Goal: Task Accomplishment & Management: Manage account settings

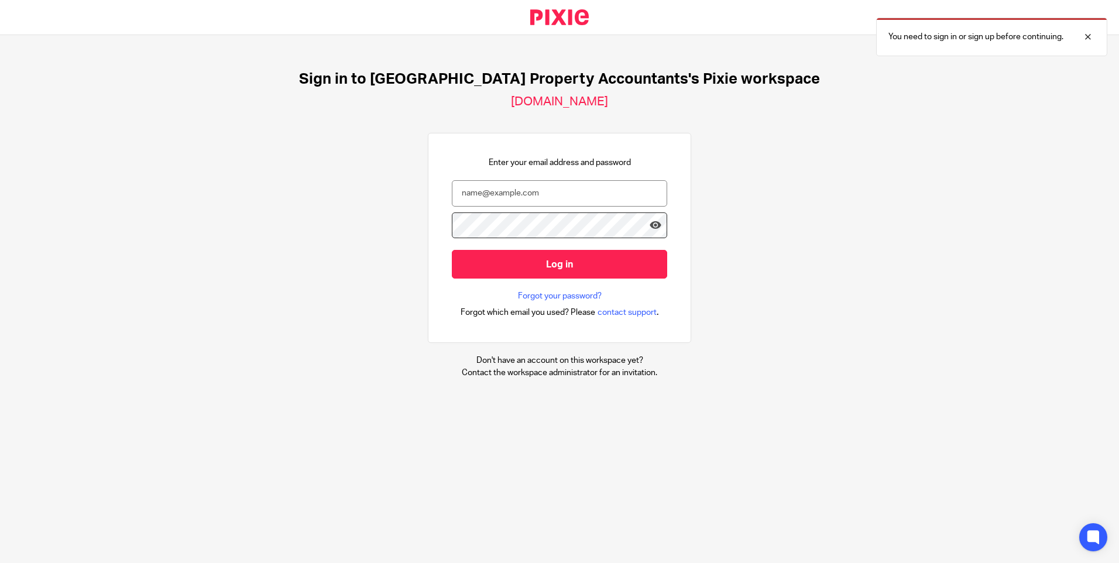
click at [0, 562] on div at bounding box center [0, 563] width 0 height 0
type input "rabina@ukpa.co.uk"
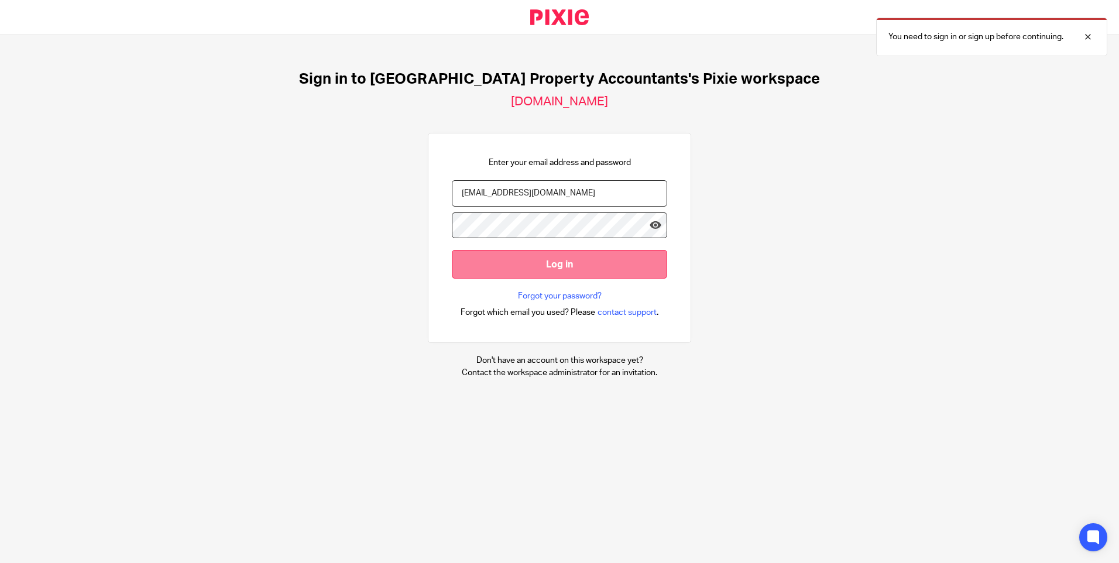
click at [558, 273] on input "Log in" at bounding box center [559, 264] width 215 height 29
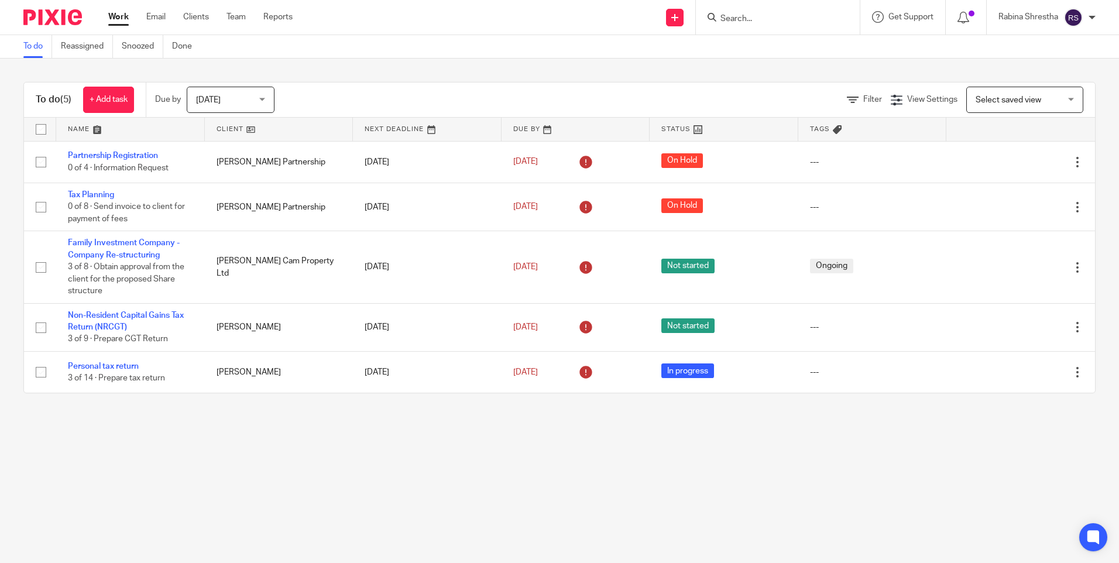
click at [266, 95] on div "Today Today" at bounding box center [231, 100] width 88 height 26
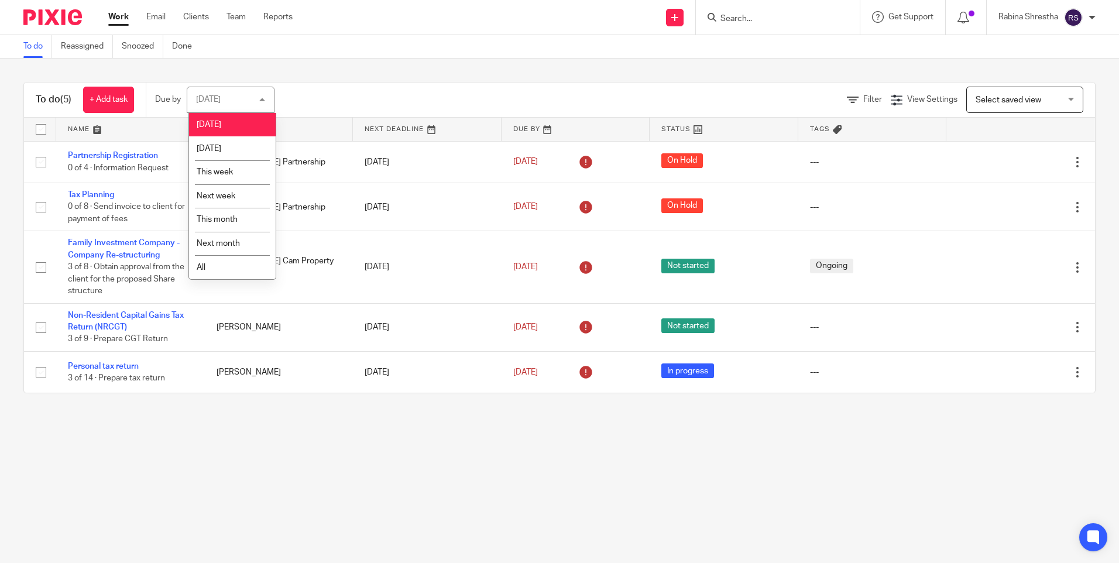
click at [217, 271] on li "All" at bounding box center [232, 267] width 87 height 24
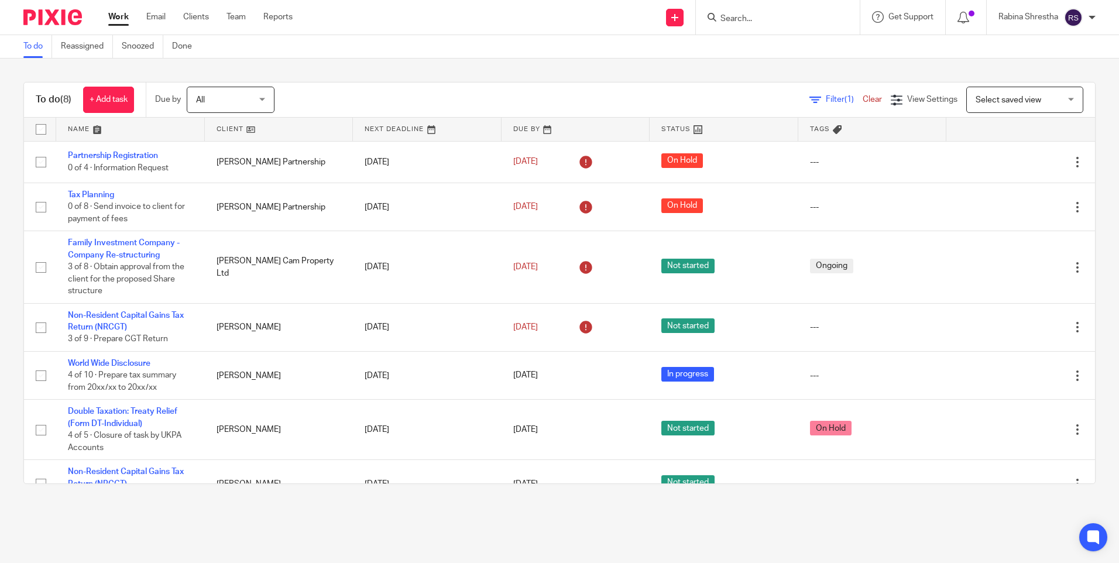
click at [448, 82] on div "To do (8) + Add task Due by All All Today Tomorrow This week Next week This mon…" at bounding box center [559, 283] width 1072 height 402
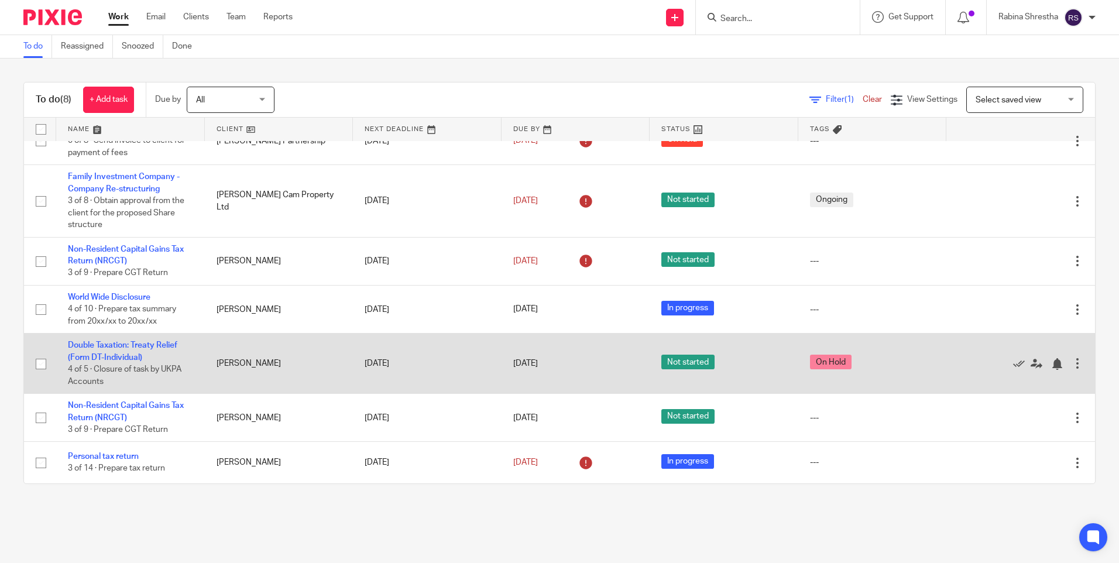
scroll to position [51, 0]
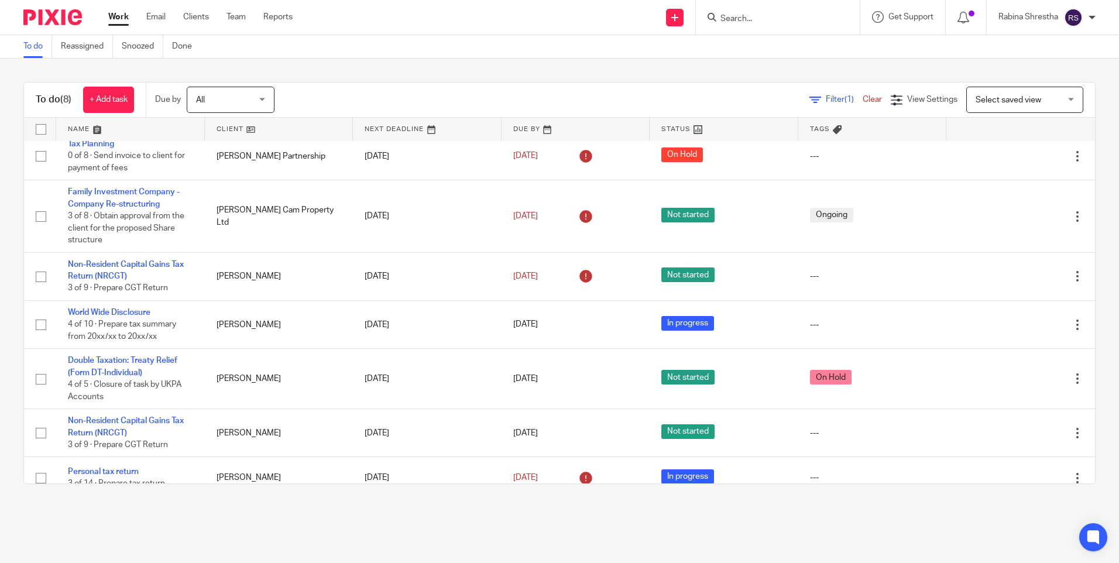
click at [502, 516] on main "To do Reassigned Snoozed Done To do (8) + Add task Due by All All Today Tomorro…" at bounding box center [559, 281] width 1119 height 563
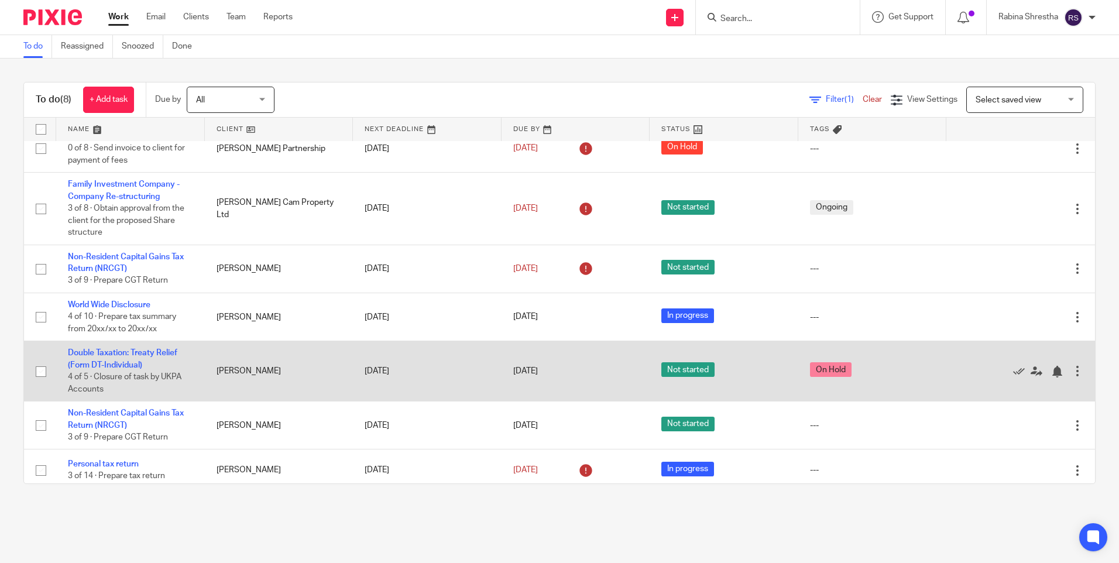
scroll to position [66, 0]
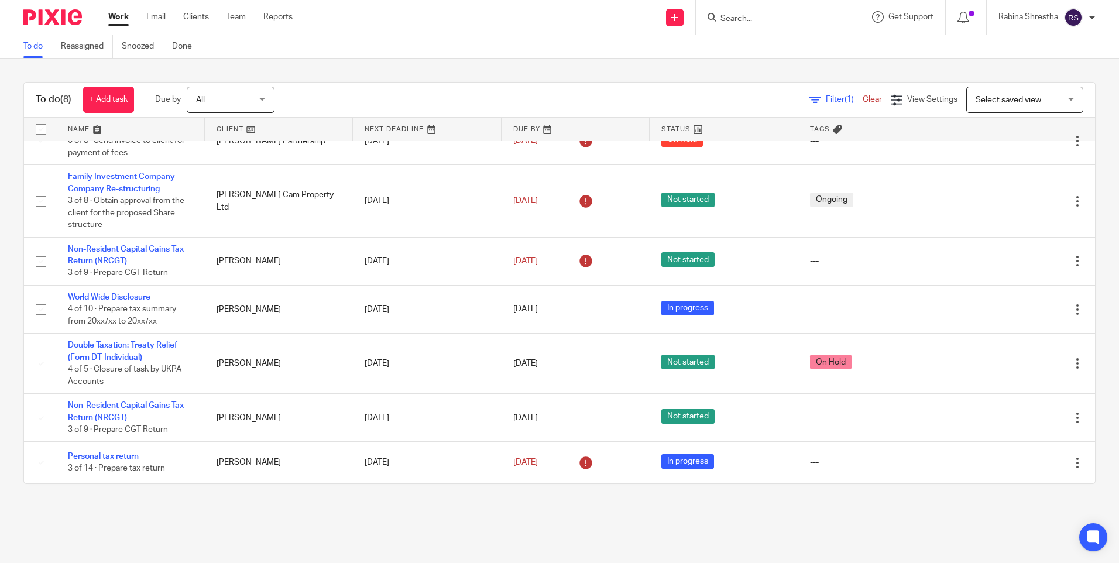
click at [366, 516] on main "To do Reassigned Snoozed Done To do (8) + Add task Due by All All Today Tomorro…" at bounding box center [559, 281] width 1119 height 563
click at [639, 91] on div "Filter (1) Clear View Settings View Settings (1) Filters Clear Save Manage save…" at bounding box center [695, 100] width 800 height 26
click at [664, 536] on main "To do Reassigned Snoozed Done To do (8) + Add task Due by All All Today Tomorro…" at bounding box center [559, 281] width 1119 height 563
click at [404, 497] on div "To do (8) + Add task Due by All All Today Tomorrow This week Next week This mon…" at bounding box center [559, 283] width 1119 height 449
click at [587, 537] on main "To do Reassigned Snoozed Done To do (8) + Add task Due by All All Today Tomorro…" at bounding box center [559, 281] width 1119 height 563
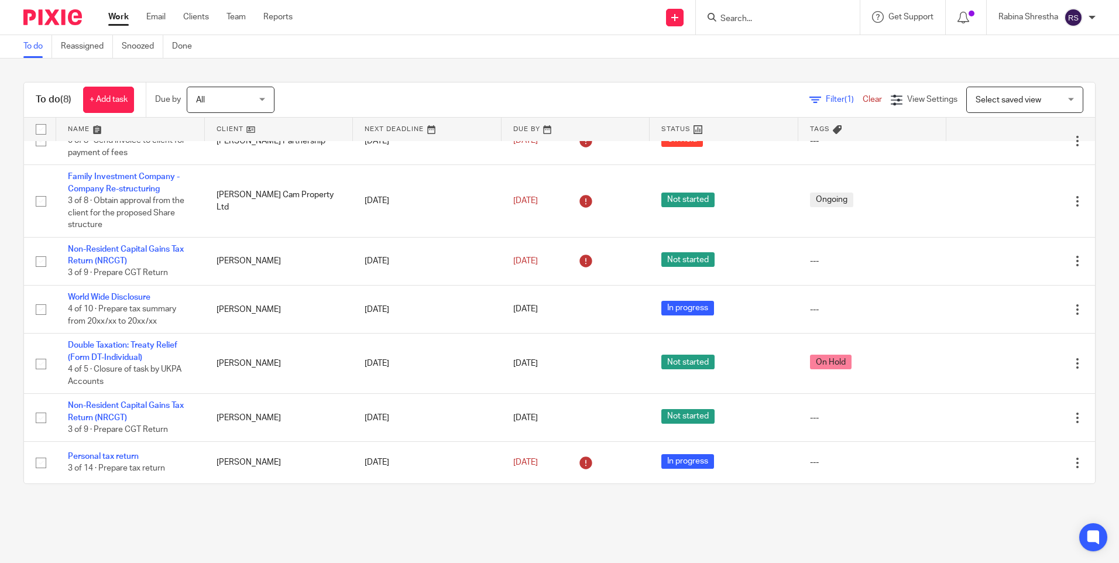
click at [501, 500] on div "To do (8) + Add task Due by All All Today Tomorrow This week Next week This mon…" at bounding box center [559, 283] width 1119 height 449
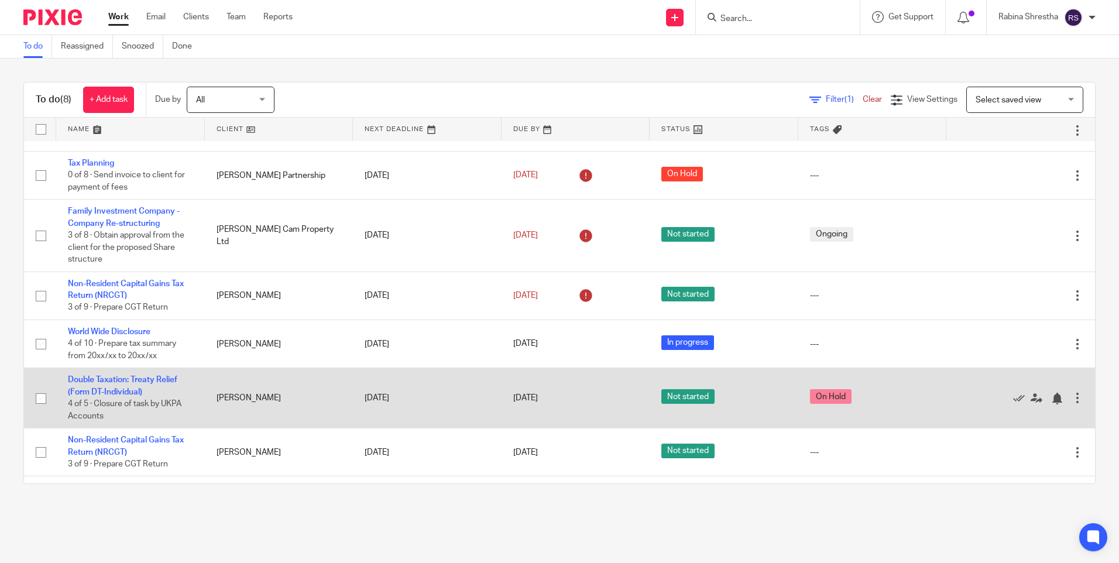
scroll to position [0, 0]
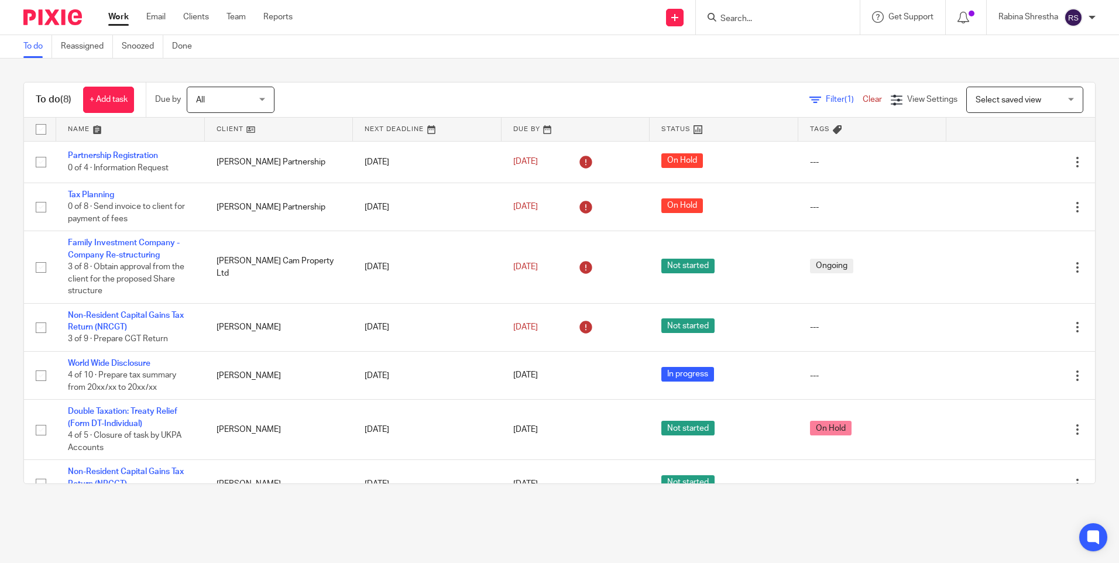
drag, startPoint x: 149, startPoint y: 412, endPoint x: 327, endPoint y: 523, distance: 209.5
click at [325, 523] on main "To do Reassigned Snoozed Done To do (8) + Add task Due by All All Today Tomorro…" at bounding box center [559, 281] width 1119 height 563
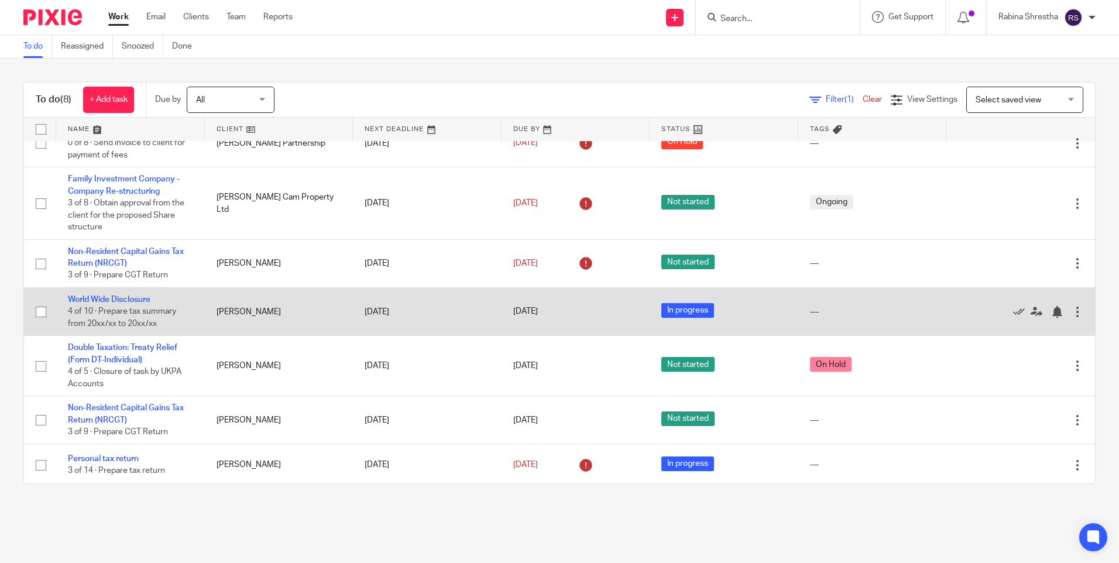
scroll to position [66, 0]
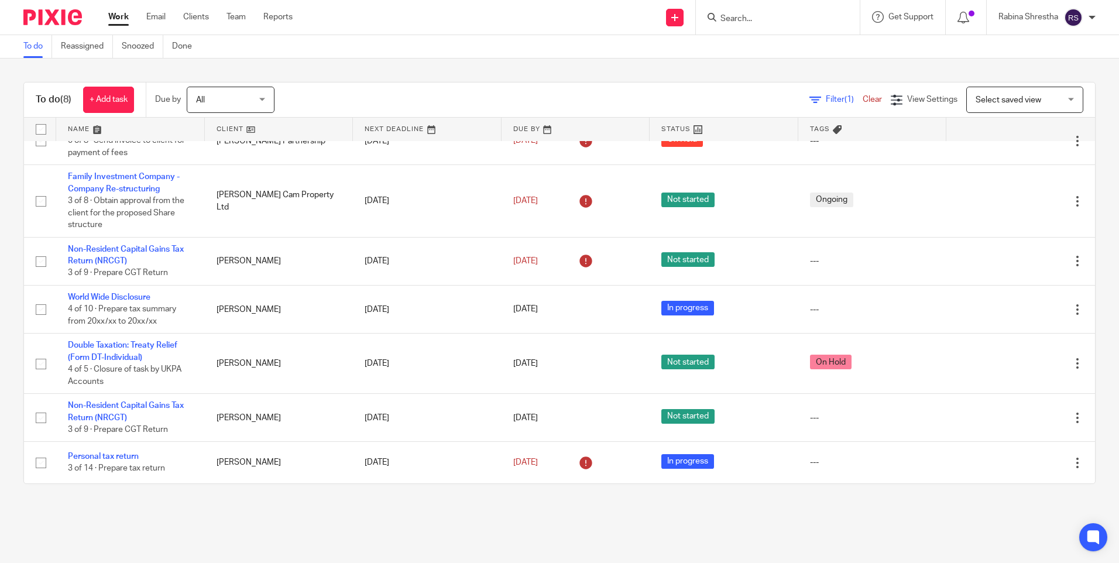
click at [283, 493] on div "To do (8) + Add task Due by All All Today Tomorrow This week Next week This mon…" at bounding box center [559, 283] width 1119 height 449
click at [277, 499] on div "To do (8) + Add task Due by All All Today Tomorrow This week Next week This mon…" at bounding box center [559, 283] width 1119 height 449
click at [351, 78] on div "To do (8) + Add task Due by All All Today Tomorrow This week Next week This mon…" at bounding box center [559, 283] width 1119 height 449
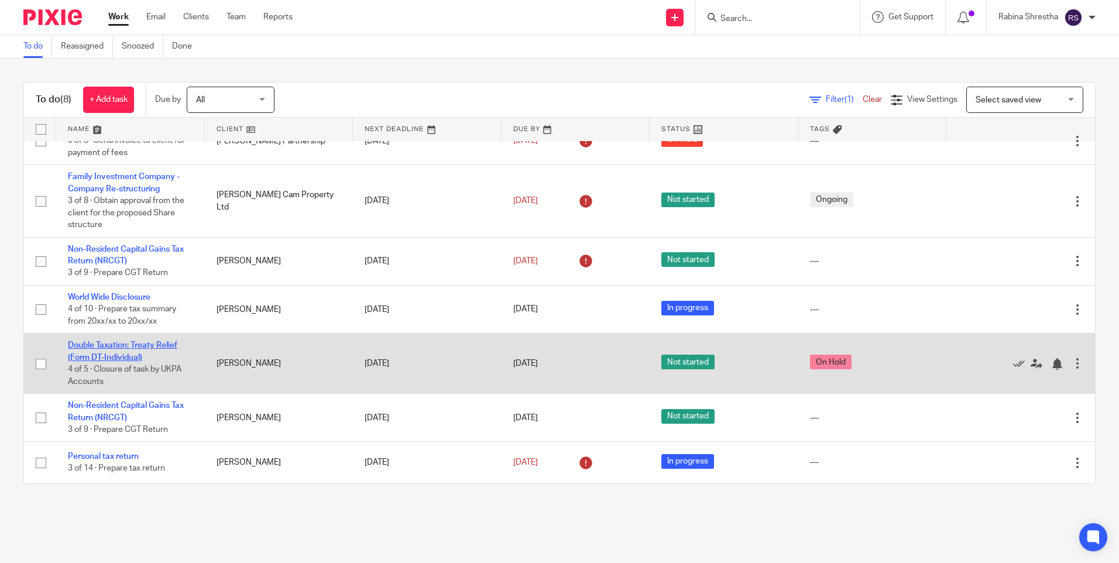
drag, startPoint x: 142, startPoint y: 351, endPoint x: 98, endPoint y: 348, distance: 44.0
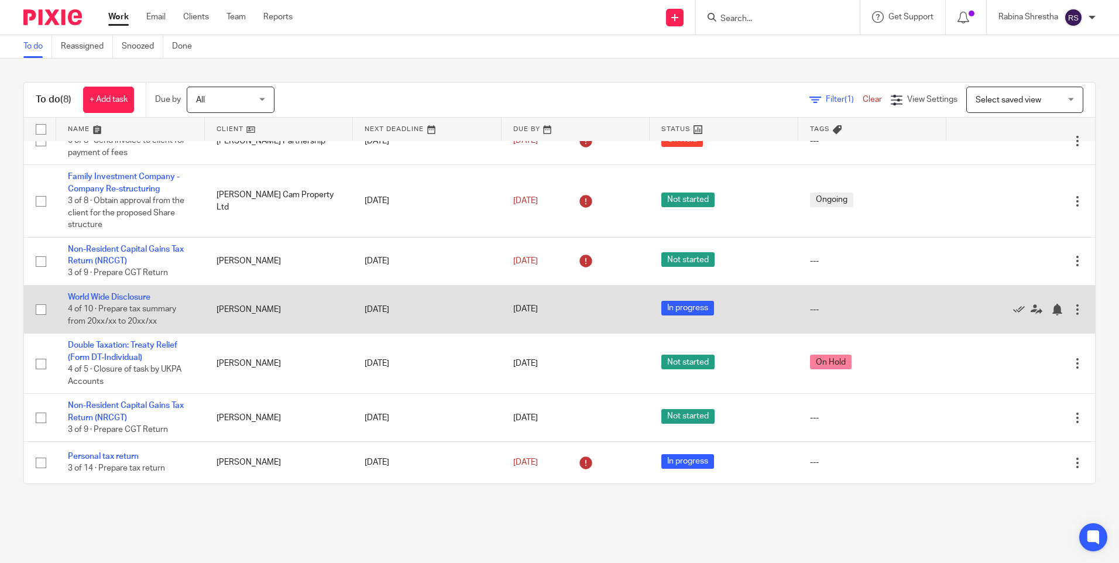
drag, startPoint x: 228, startPoint y: 309, endPoint x: 289, endPoint y: 312, distance: 61.5
click at [289, 312] on td "[PERSON_NAME]" at bounding box center [279, 309] width 149 height 48
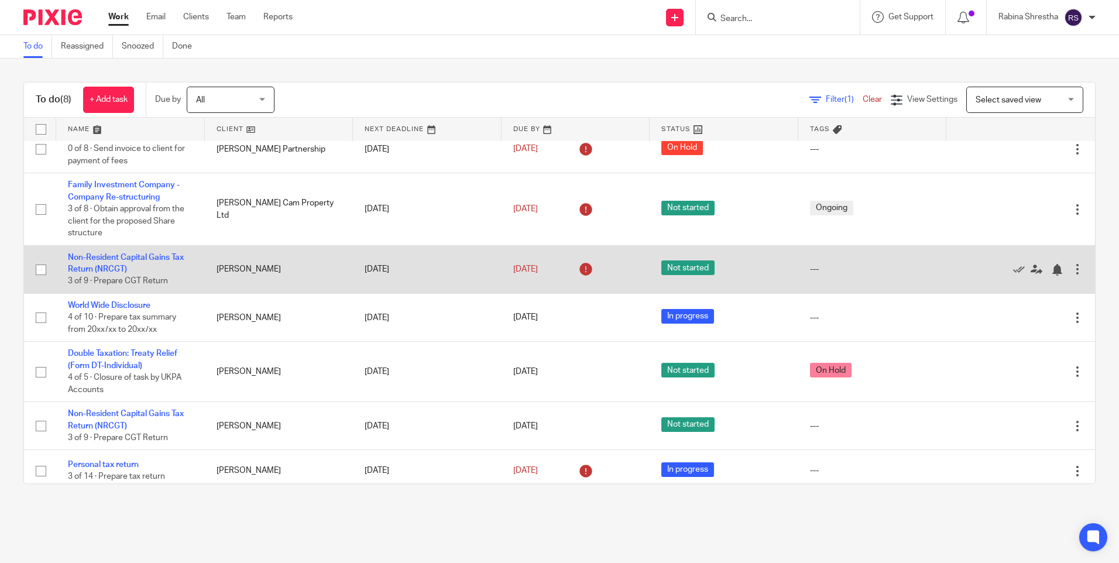
scroll to position [59, 0]
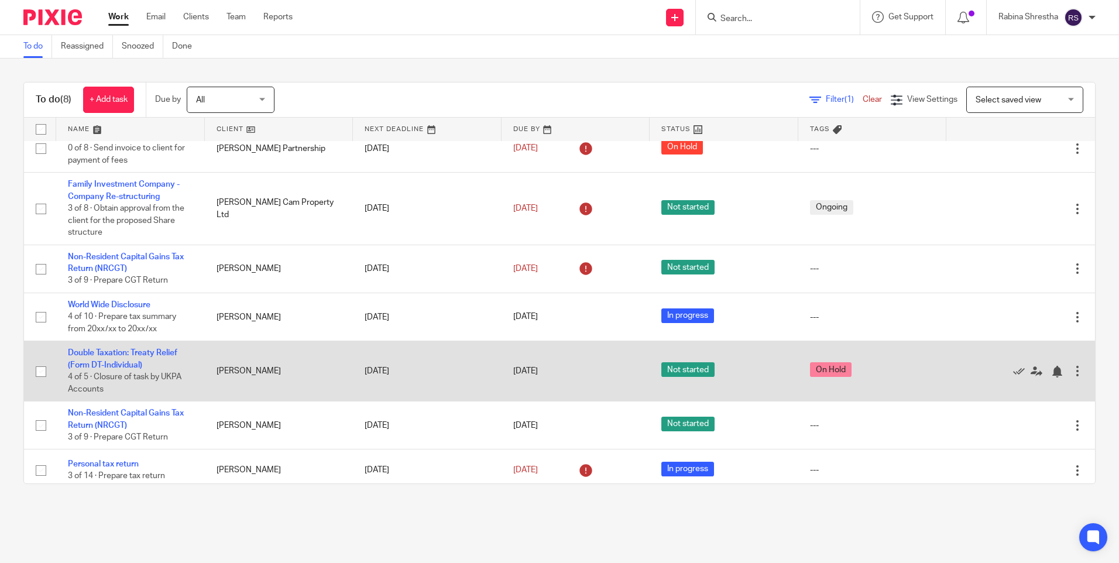
click at [1072, 369] on div at bounding box center [1078, 371] width 12 height 12
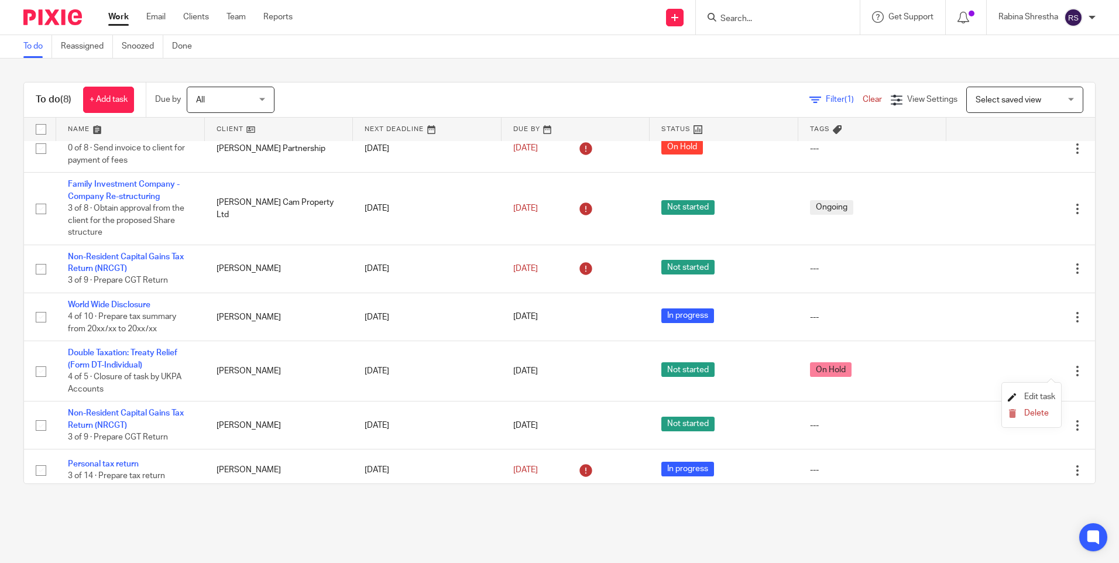
click at [1045, 393] on span "Edit task" at bounding box center [1039, 397] width 31 height 8
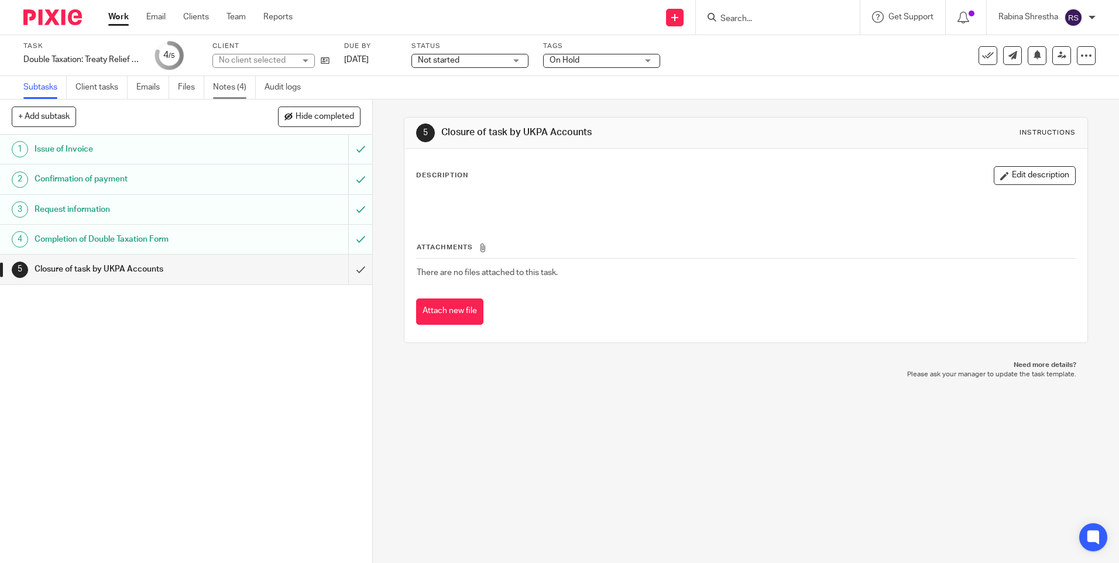
click at [225, 90] on link "Notes (4)" at bounding box center [234, 87] width 43 height 23
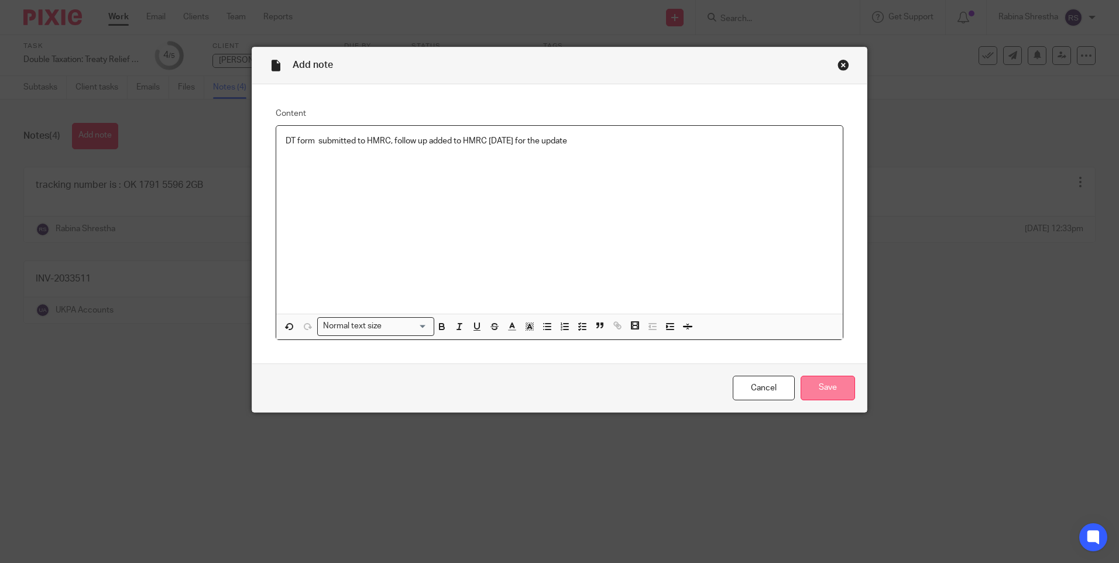
click at [831, 385] on input "Save" at bounding box center [828, 388] width 54 height 25
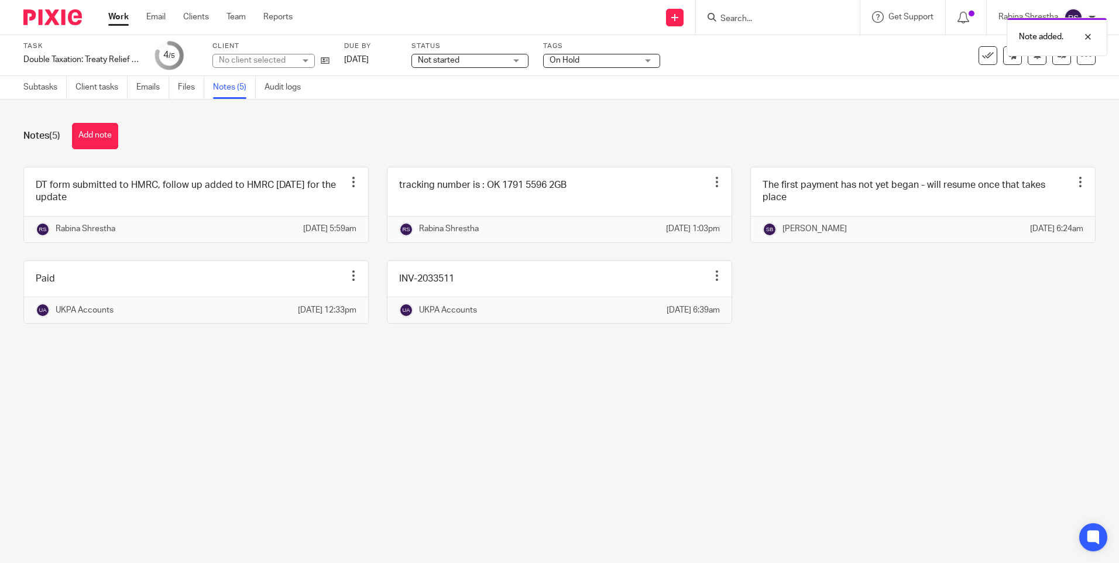
click at [280, 129] on div "Notes (5) Add note" at bounding box center [559, 136] width 1072 height 26
click at [54, 90] on link "Subtasks" at bounding box center [44, 87] width 43 height 23
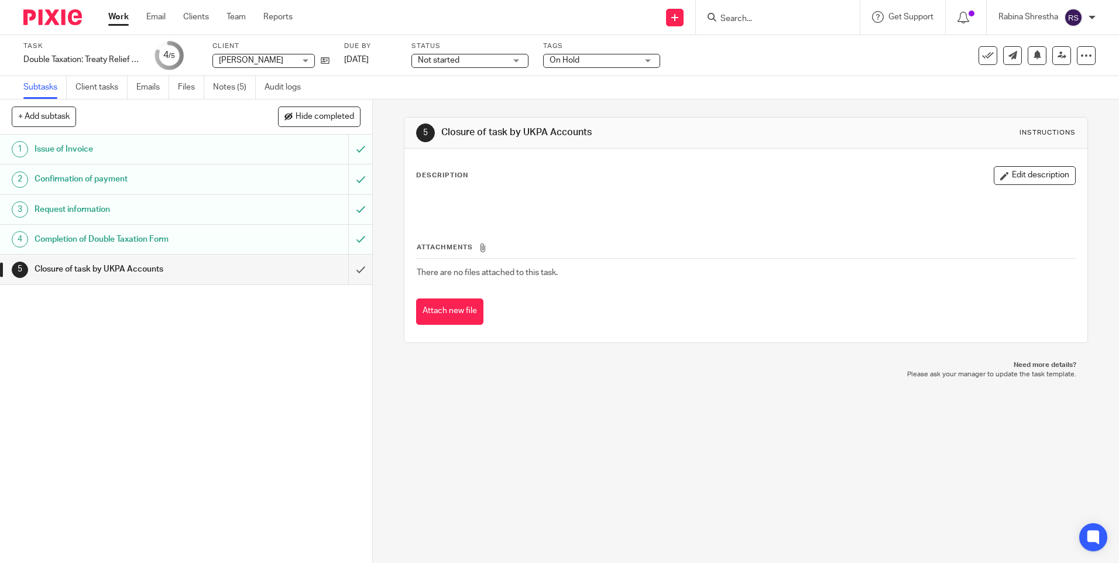
click at [135, 333] on div "1 Issue of Invoice 2 Confirmation of payment 3 Request information 4 Completion…" at bounding box center [186, 349] width 372 height 428
click at [562, 363] on p "Need more details?" at bounding box center [746, 365] width 660 height 9
click at [131, 4] on div "Work Email Clients Team Reports Work Email Clients Team Reports Settings" at bounding box center [204, 17] width 214 height 35
click at [119, 20] on link "Work" at bounding box center [118, 17] width 20 height 12
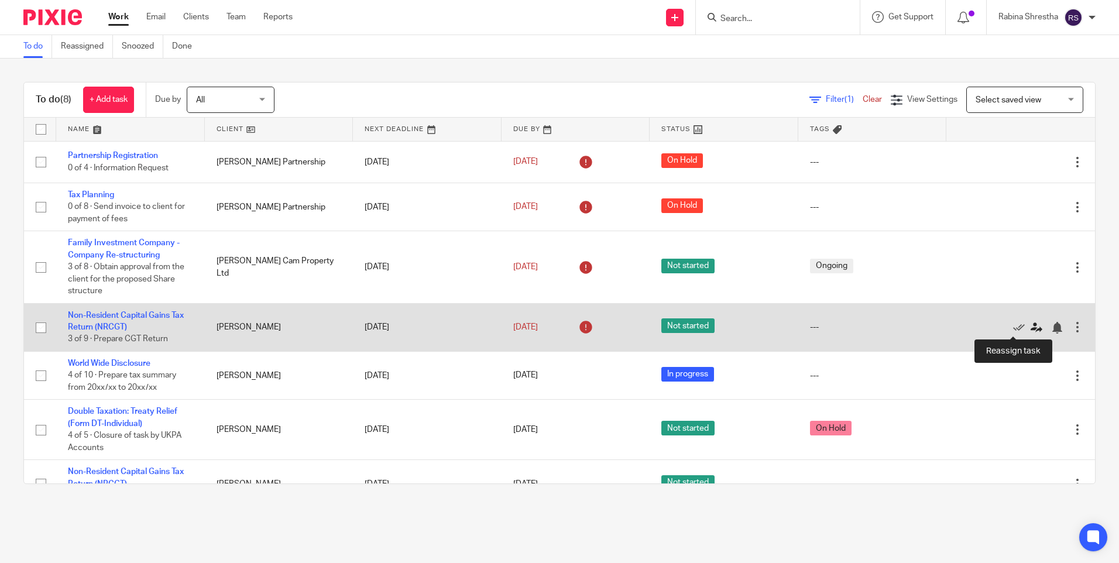
click at [1031, 327] on icon at bounding box center [1037, 328] width 12 height 12
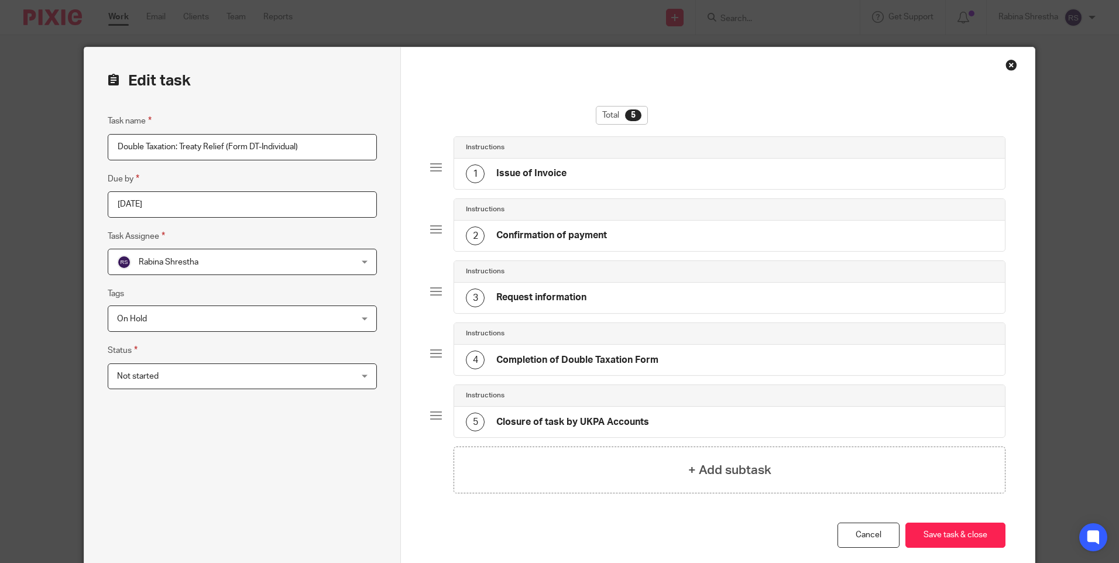
click at [200, 371] on span "Not started" at bounding box center [220, 376] width 207 height 25
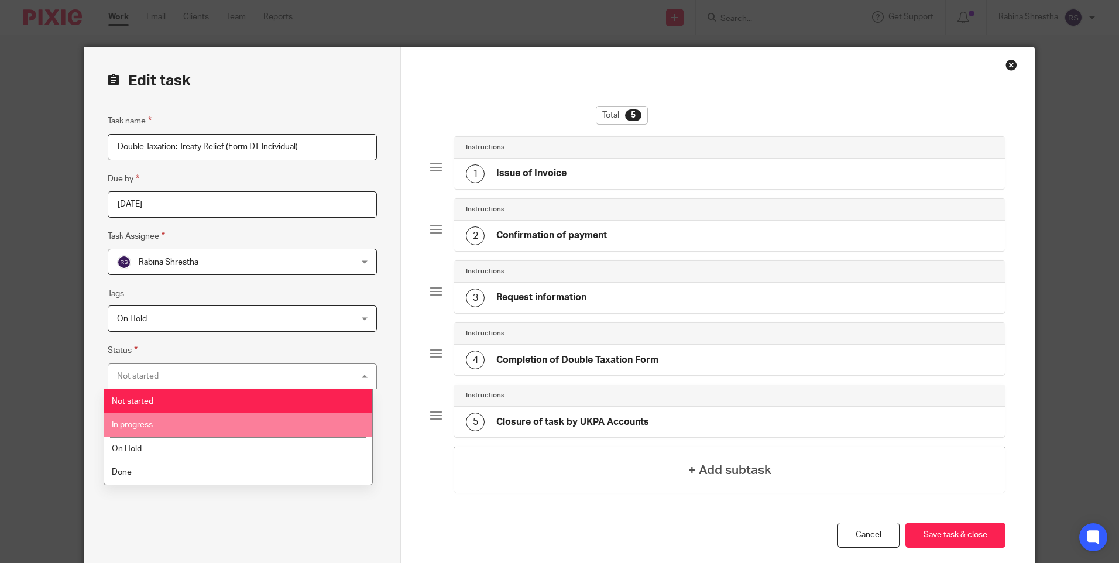
click at [163, 433] on li "In progress" at bounding box center [238, 425] width 268 height 24
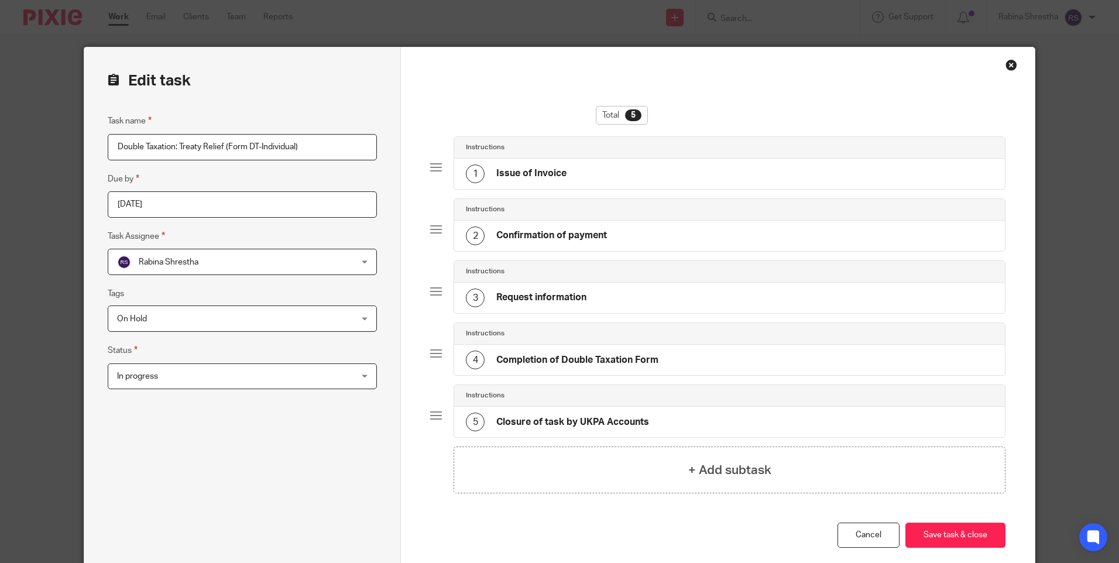
click at [214, 318] on span "On Hold" at bounding box center [220, 318] width 207 height 25
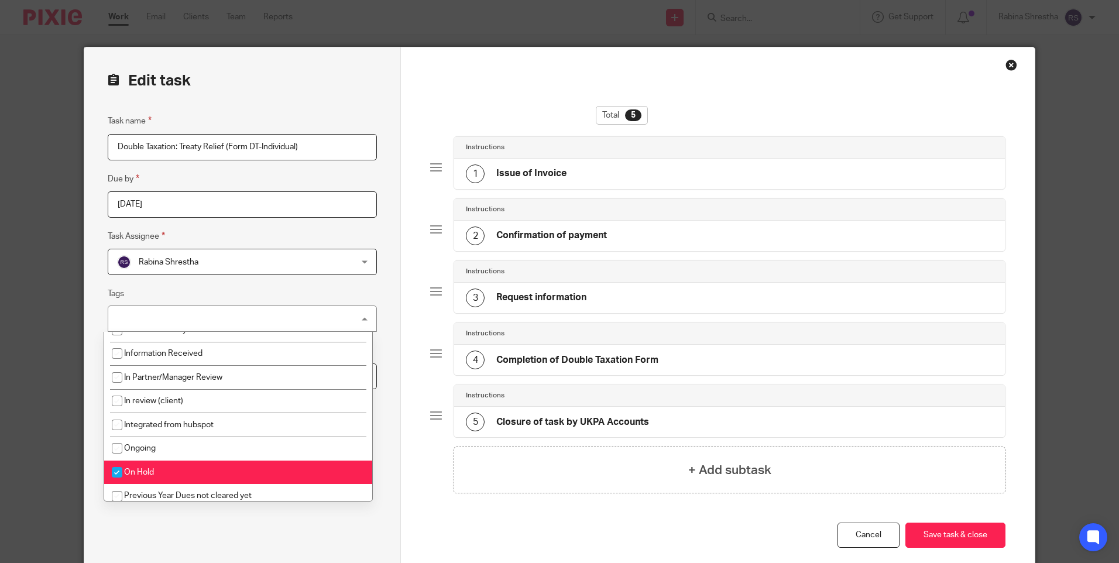
scroll to position [12, 0]
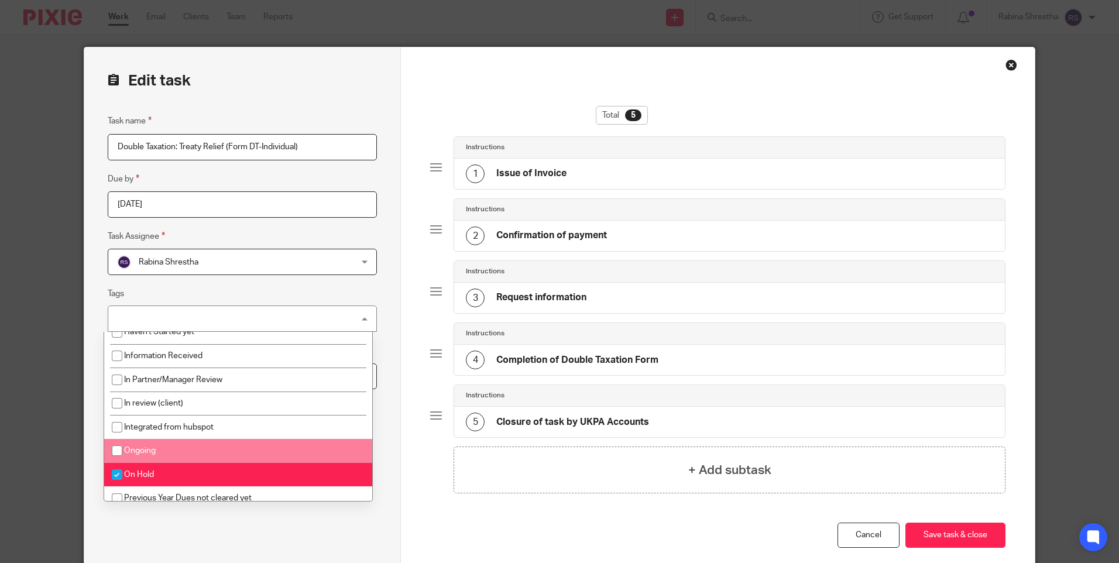
click at [194, 455] on li "Ongoing" at bounding box center [238, 451] width 268 height 24
checkbox input "true"
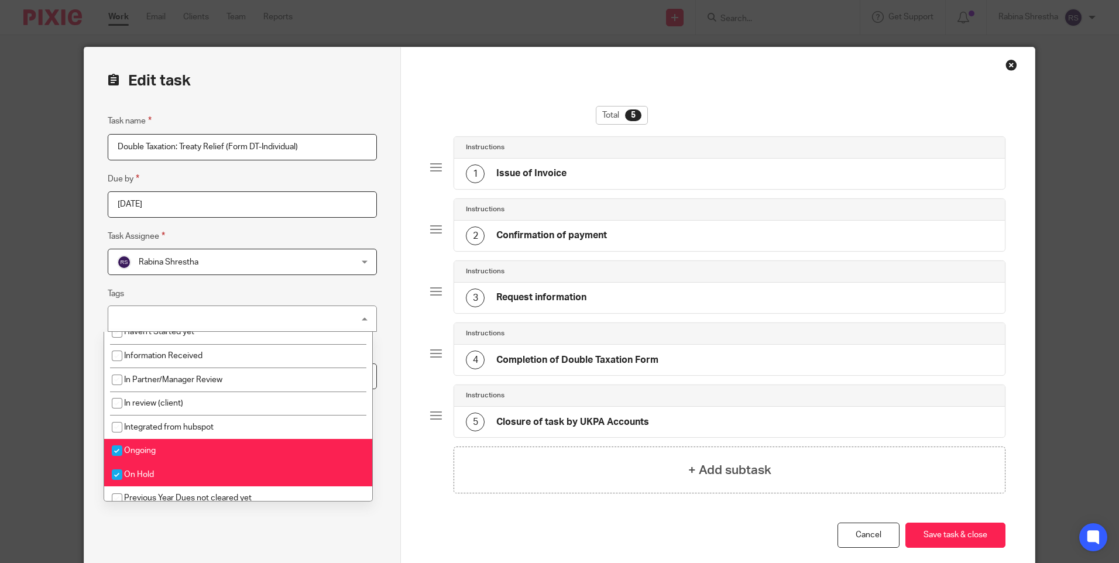
click at [164, 468] on li "On Hold" at bounding box center [238, 475] width 268 height 24
checkbox input "false"
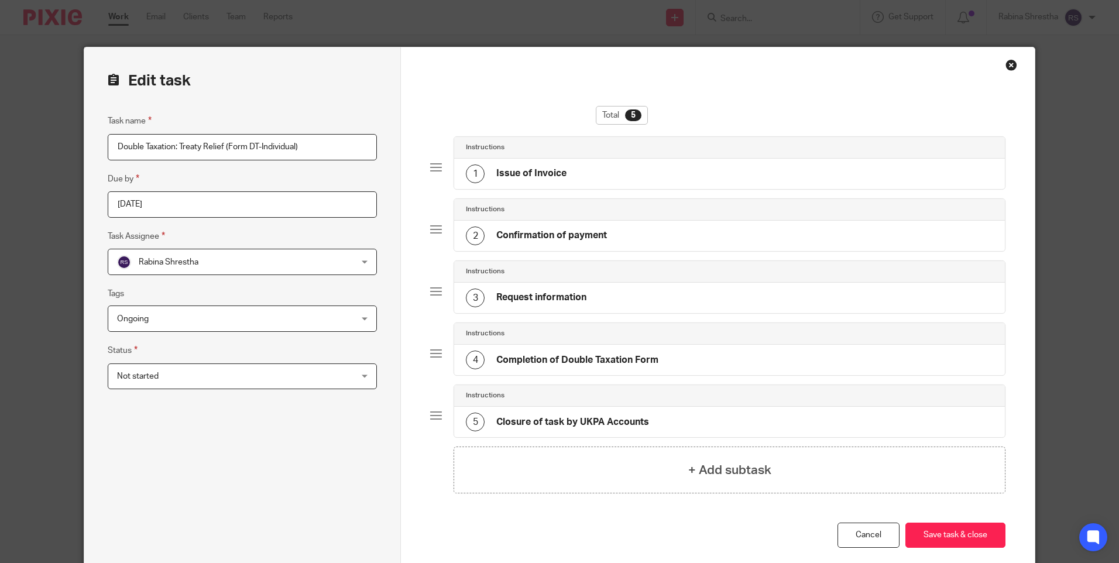
click at [382, 449] on div "Edit task Task name Double Taxation: Treaty Relief (Form DT-Individual) Due by …" at bounding box center [242, 312] width 317 height 530
click at [174, 371] on span "Not started" at bounding box center [220, 376] width 207 height 25
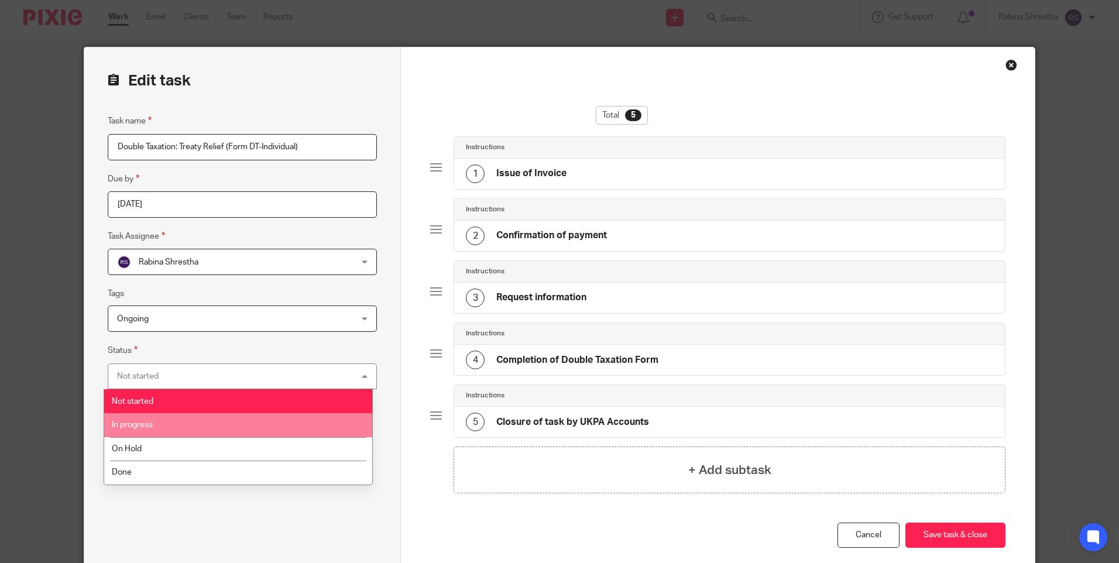
click at [153, 426] on li "In progress" at bounding box center [238, 425] width 268 height 24
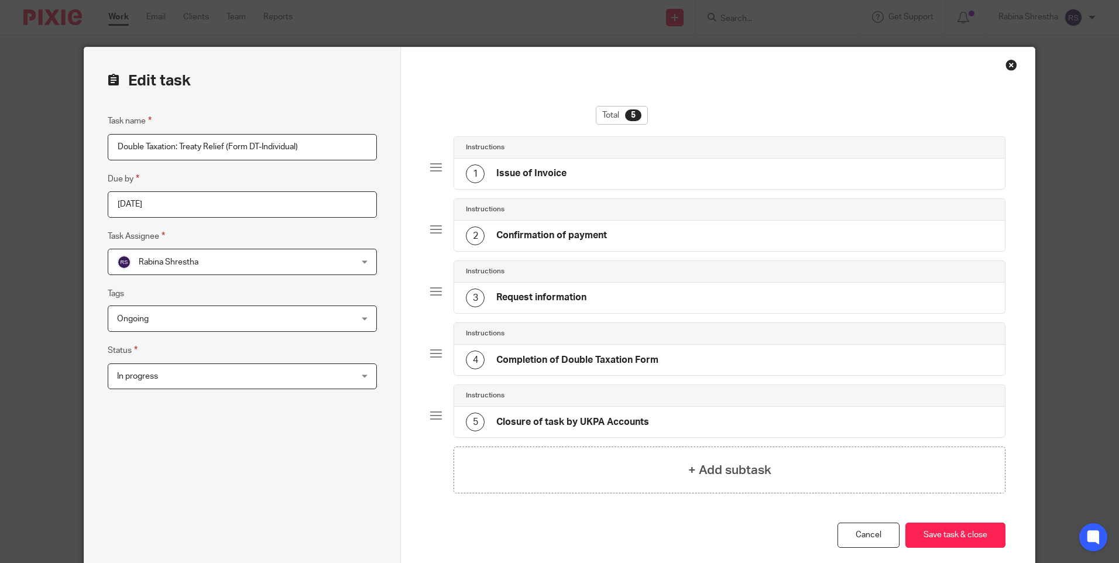
click at [198, 421] on div "Task name Double Taxation: Treaty Relief (Form DT-Individual) Due by 2025-10-30…" at bounding box center [242, 334] width 269 height 440
click at [284, 204] on input "2025-10-30" at bounding box center [242, 204] width 269 height 26
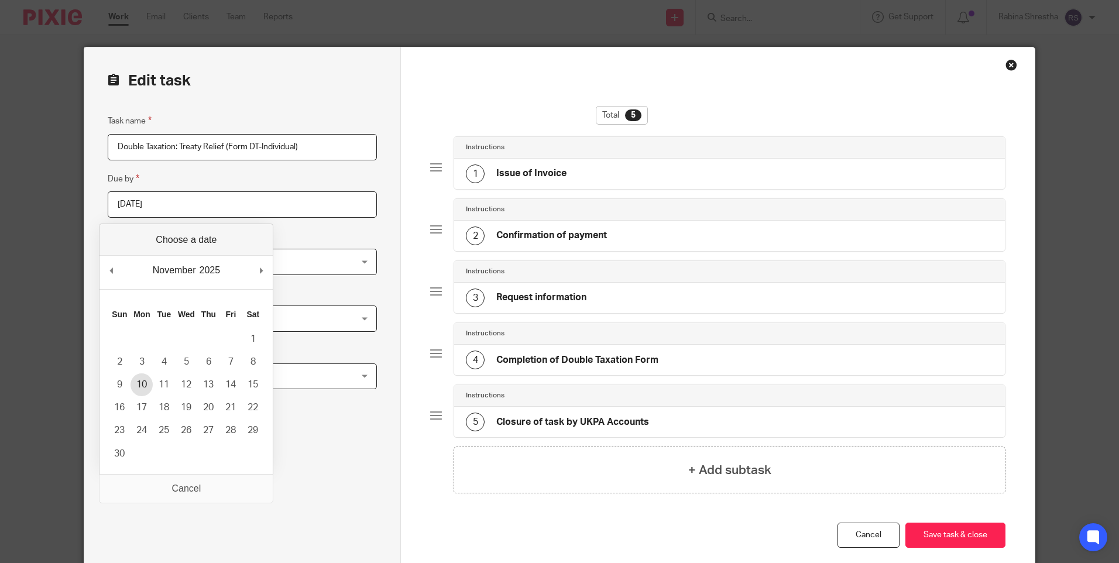
type input "2025-11-10"
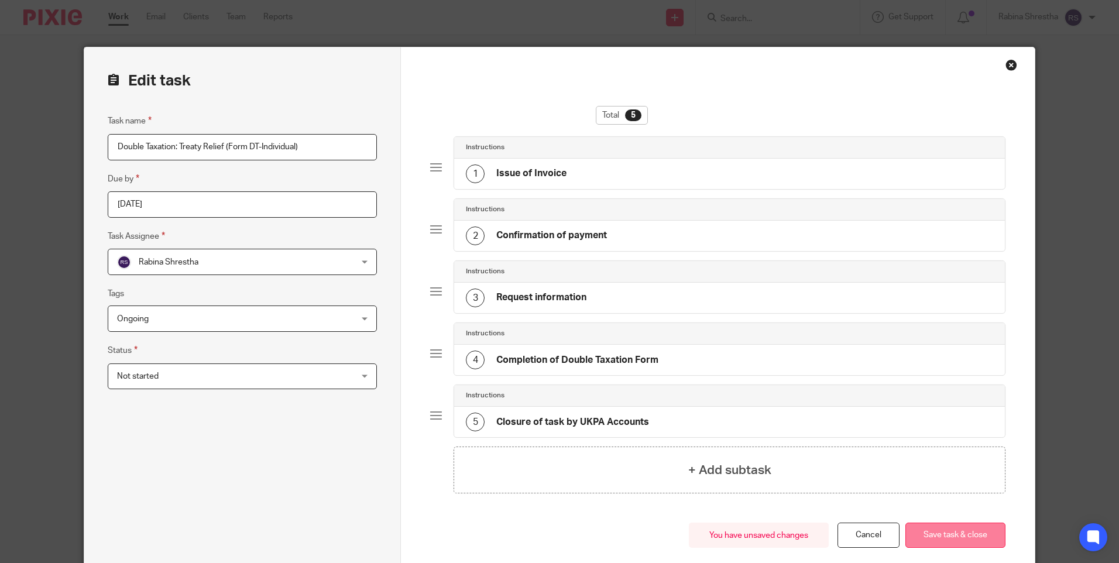
click at [960, 537] on button "Save task & close" at bounding box center [955, 535] width 100 height 25
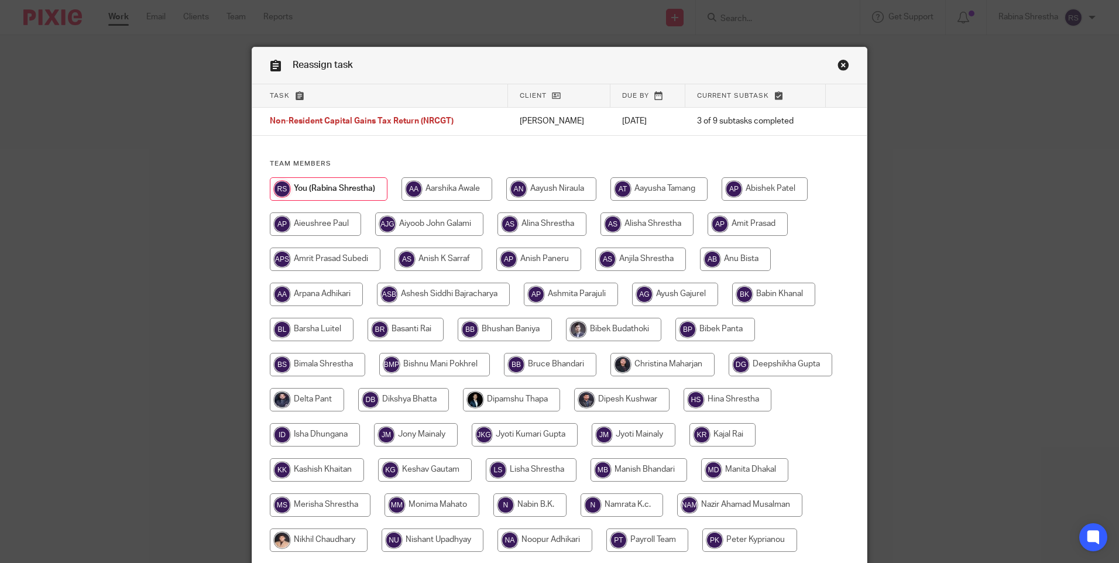
click at [564, 190] on input "radio" at bounding box center [551, 188] width 90 height 23
radio input "true"
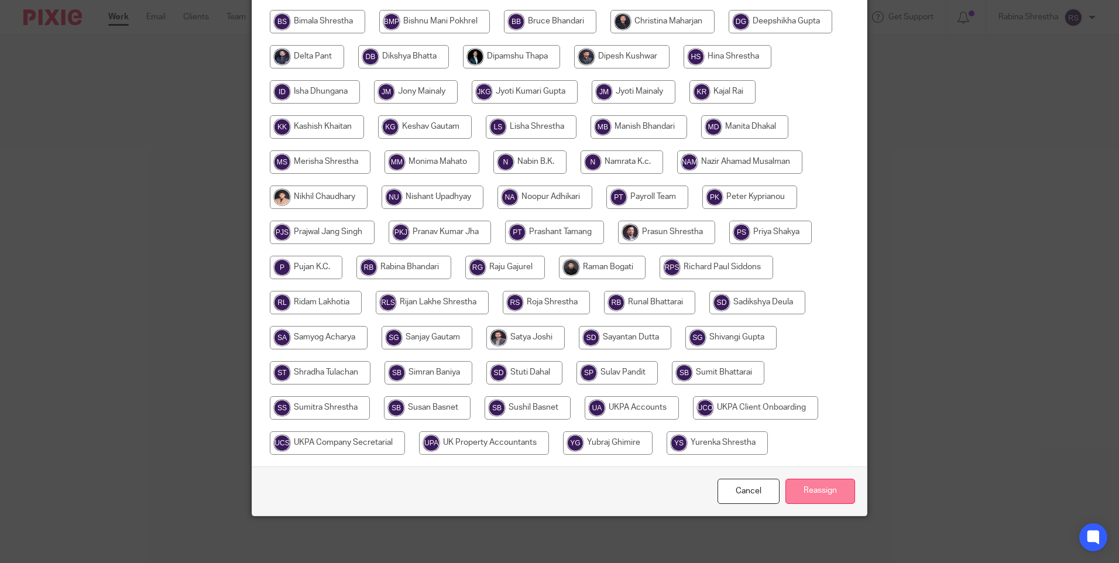
click at [825, 495] on input "Reassign" at bounding box center [820, 491] width 70 height 25
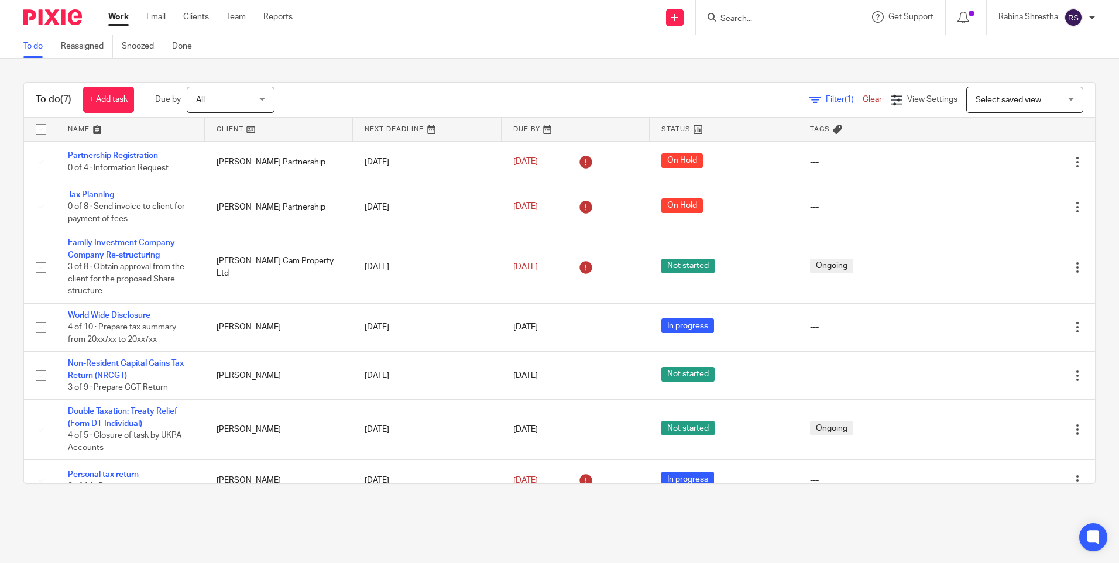
click at [469, 56] on div "To do Reassigned Snoozed Done" at bounding box center [559, 46] width 1119 height 23
